Goal: Information Seeking & Learning: Learn about a topic

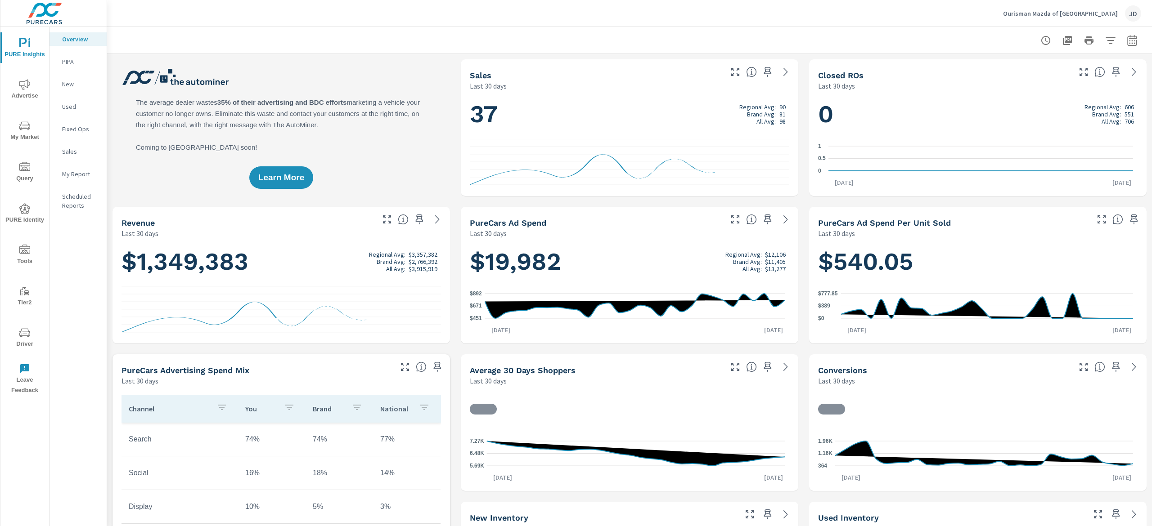
click at [21, 127] on icon "nav menu" at bounding box center [21, 127] width 1 height 1
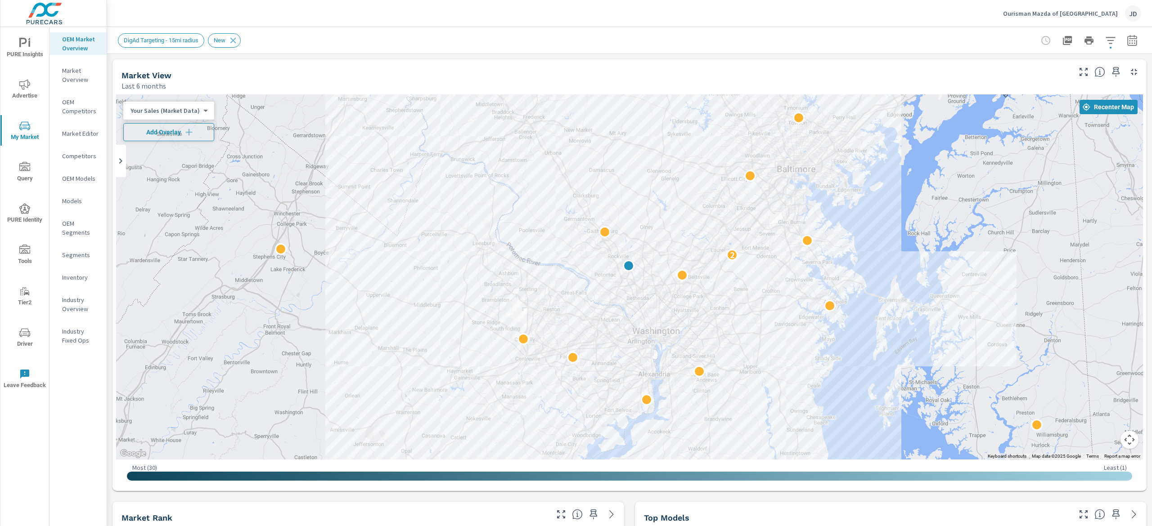
click at [166, 129] on span "Add Overlay" at bounding box center [168, 132] width 83 height 9
click at [1102, 39] on button "button" at bounding box center [1110, 40] width 18 height 18
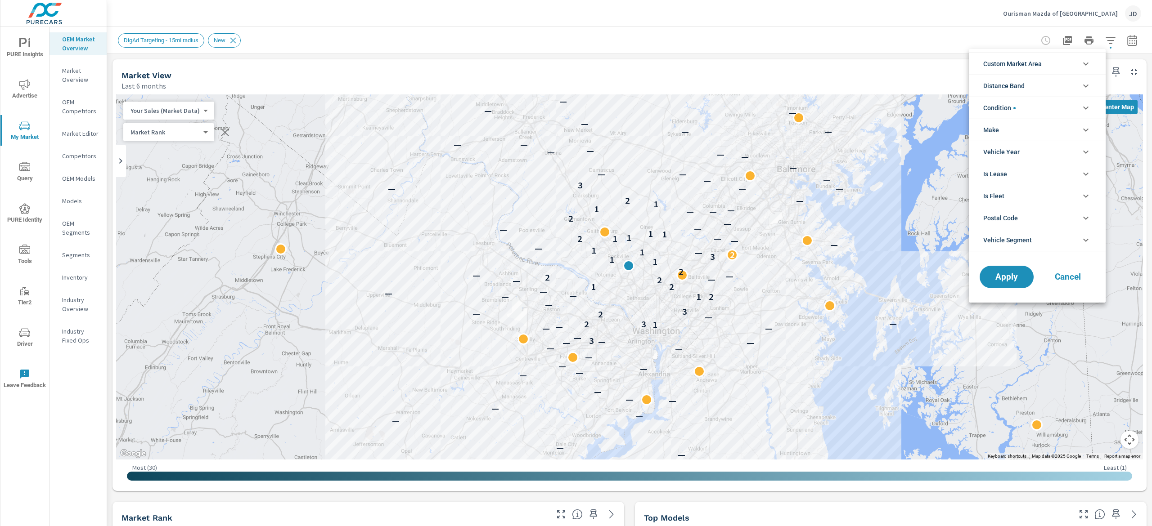
click at [1089, 61] on icon "filter options" at bounding box center [1085, 63] width 11 height 11
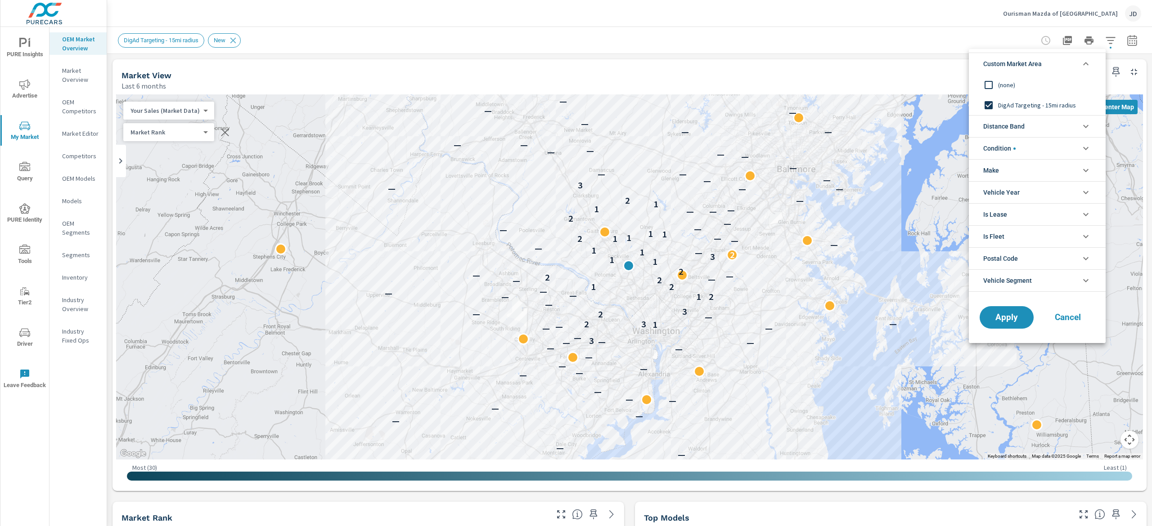
click at [1089, 61] on icon "filter options" at bounding box center [1085, 63] width 11 height 11
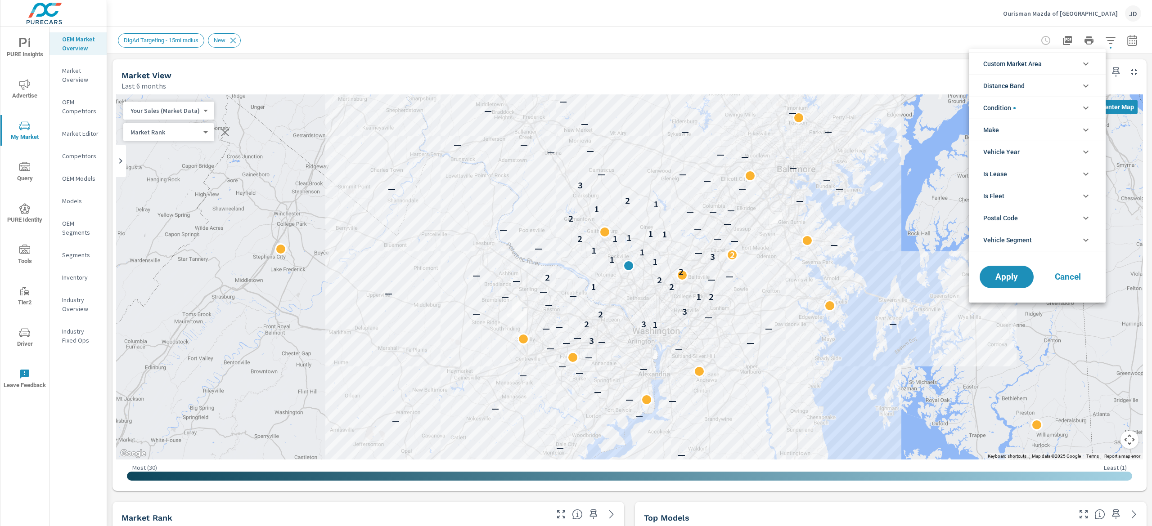
click at [854, 40] on div at bounding box center [576, 263] width 1152 height 526
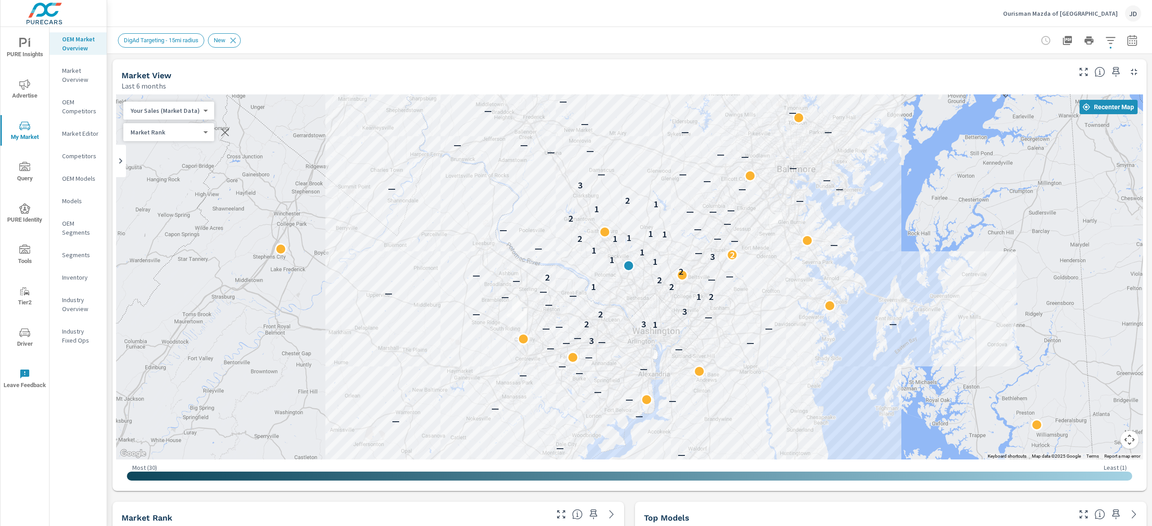
click at [89, 131] on p "Market Editor" at bounding box center [80, 133] width 37 height 9
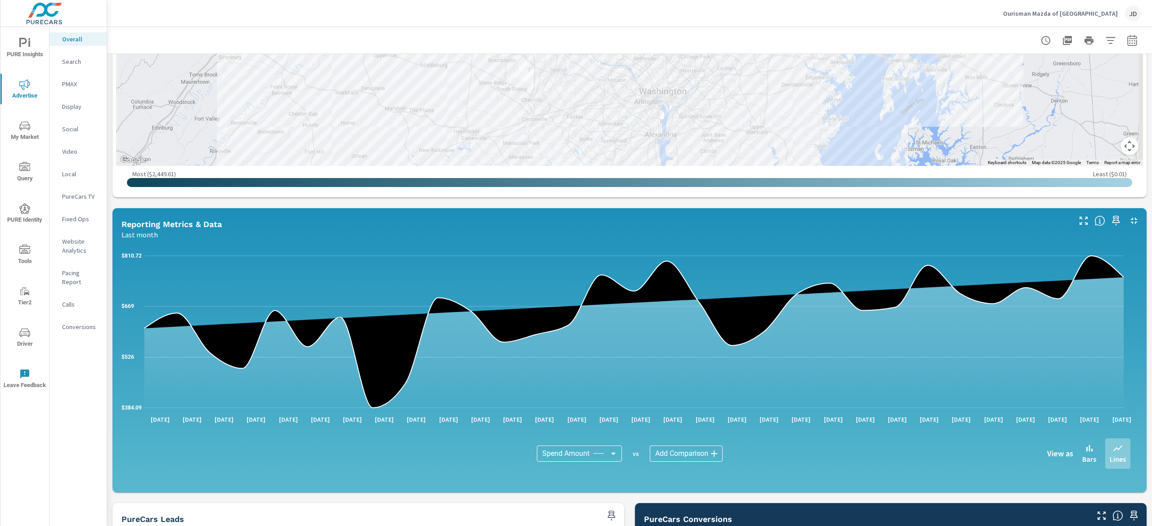
scroll to position [720, 0]
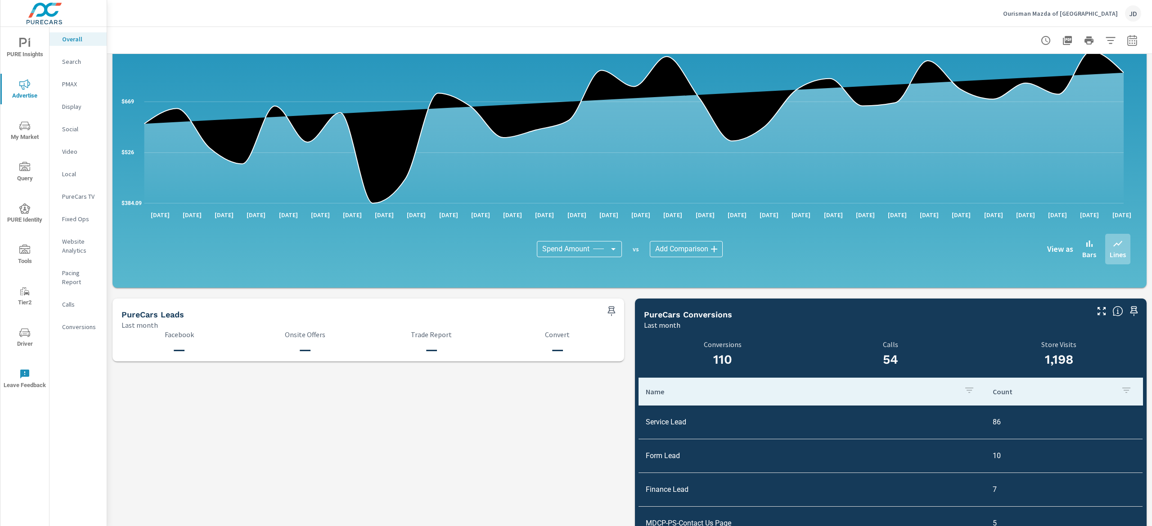
click at [78, 59] on p "Search" at bounding box center [80, 61] width 37 height 9
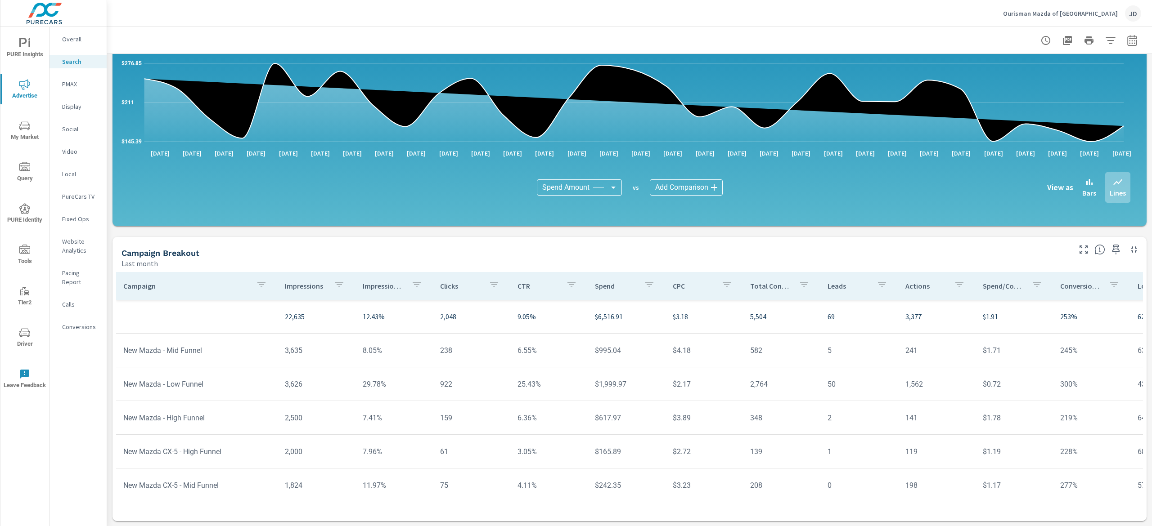
scroll to position [36, 0]
